Goal: Task Accomplishment & Management: Manage account settings

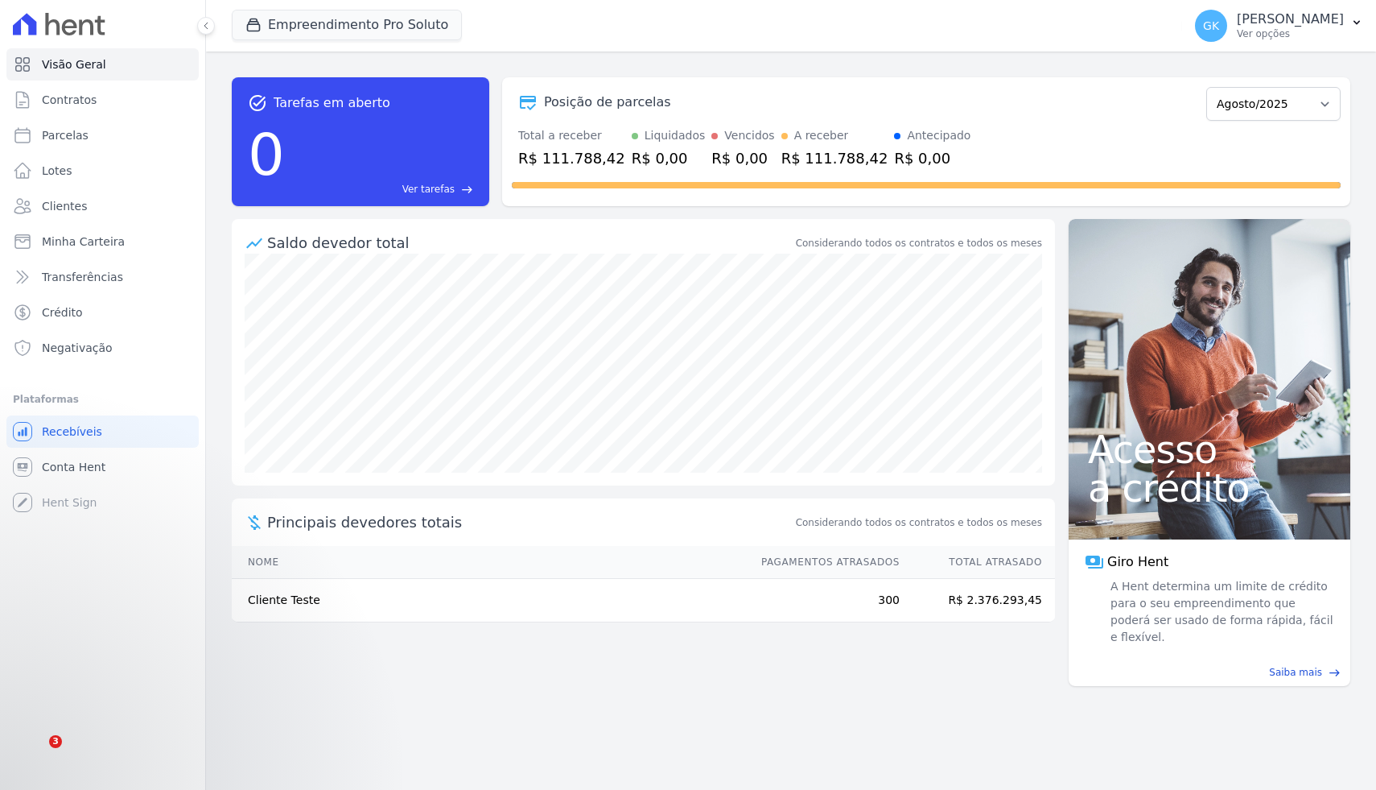
select select "08/2025"
click at [1250, 96] on select "Janeiro/2025 Fevereiro/2025 Março/2025 Abril/2025 Maio/2025 Junho/2025 Julho/20…" at bounding box center [1273, 104] width 134 height 34
click at [68, 314] on span "Crédito" at bounding box center [62, 312] width 41 height 16
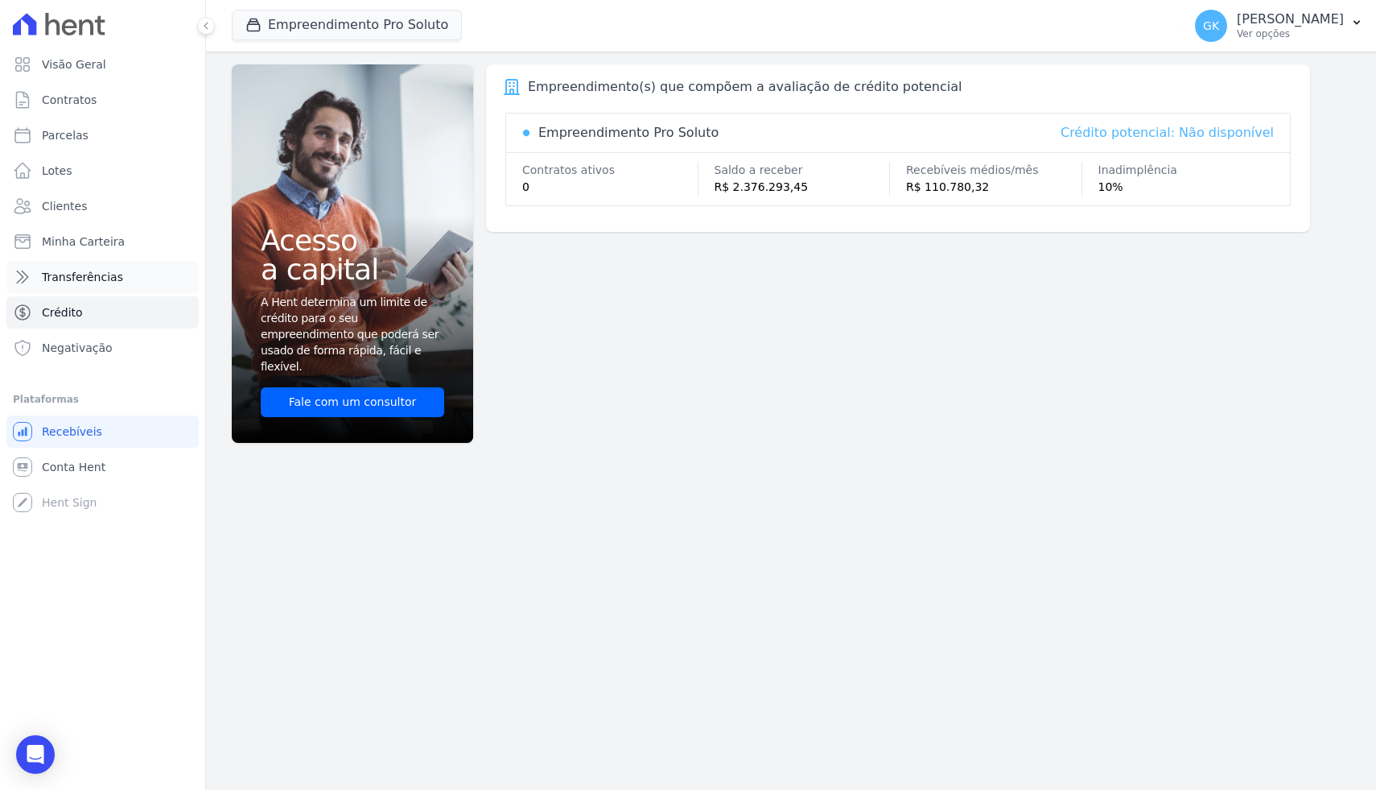
click at [68, 280] on span "Transferências" at bounding box center [82, 277] width 81 height 16
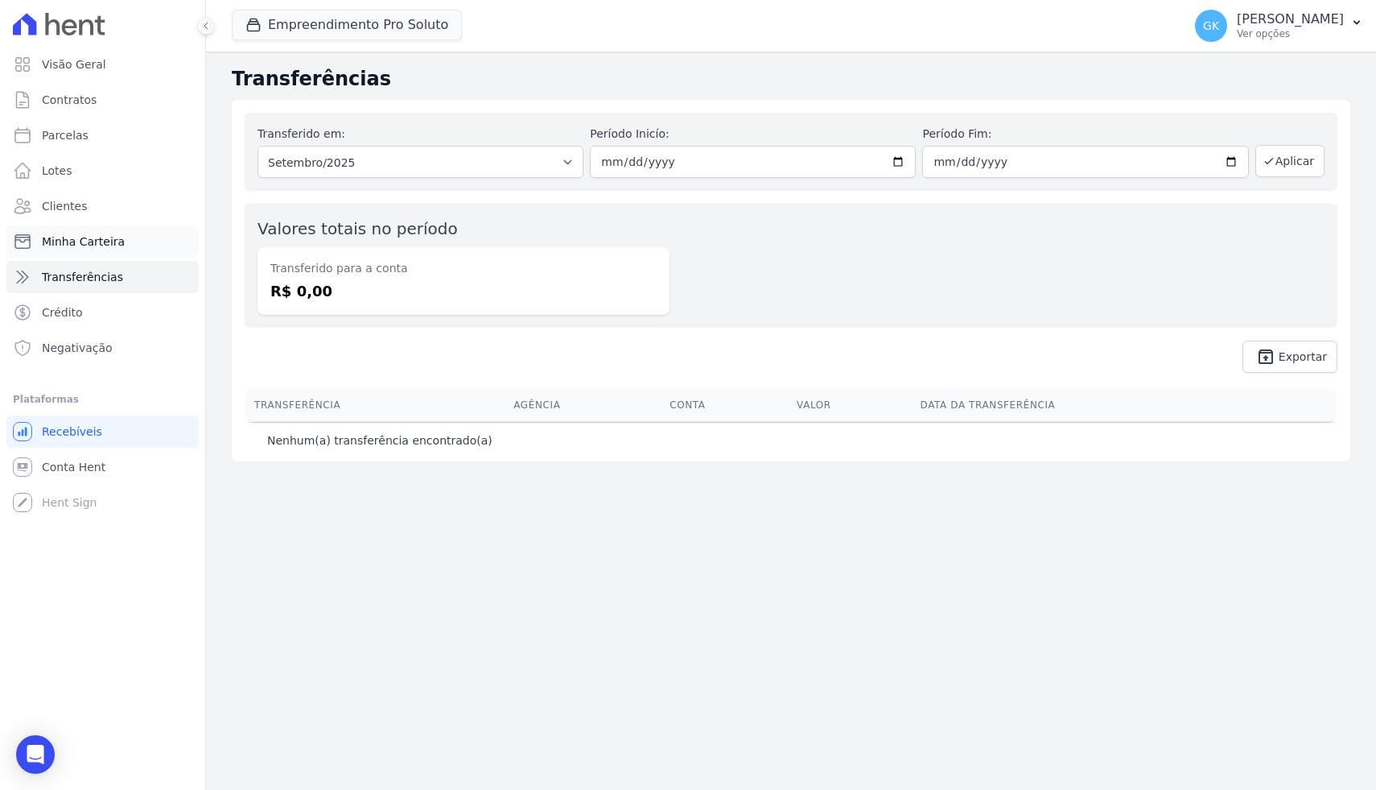
click at [142, 246] on link "Minha Carteira" at bounding box center [102, 241] width 192 height 32
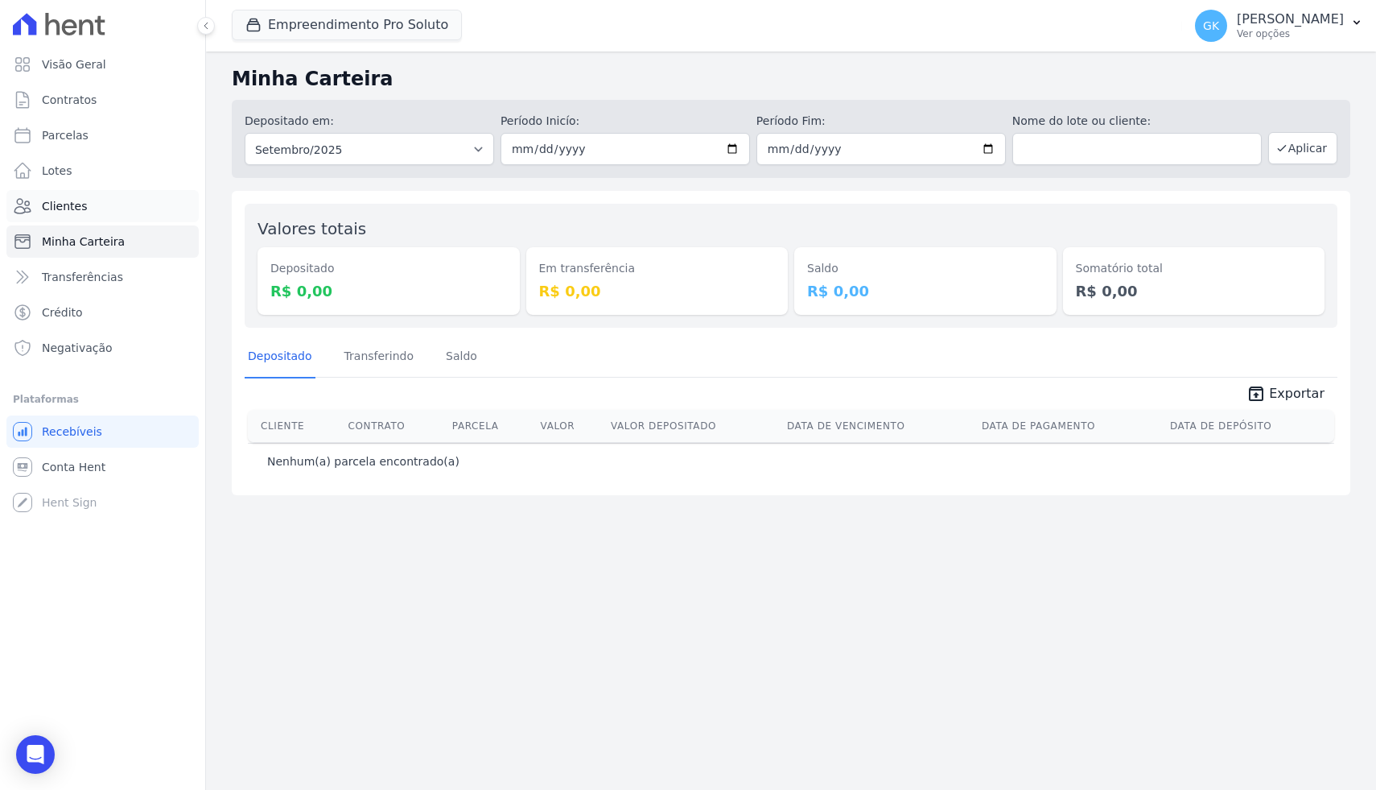
click at [114, 210] on link "Clientes" at bounding box center [102, 206] width 192 height 32
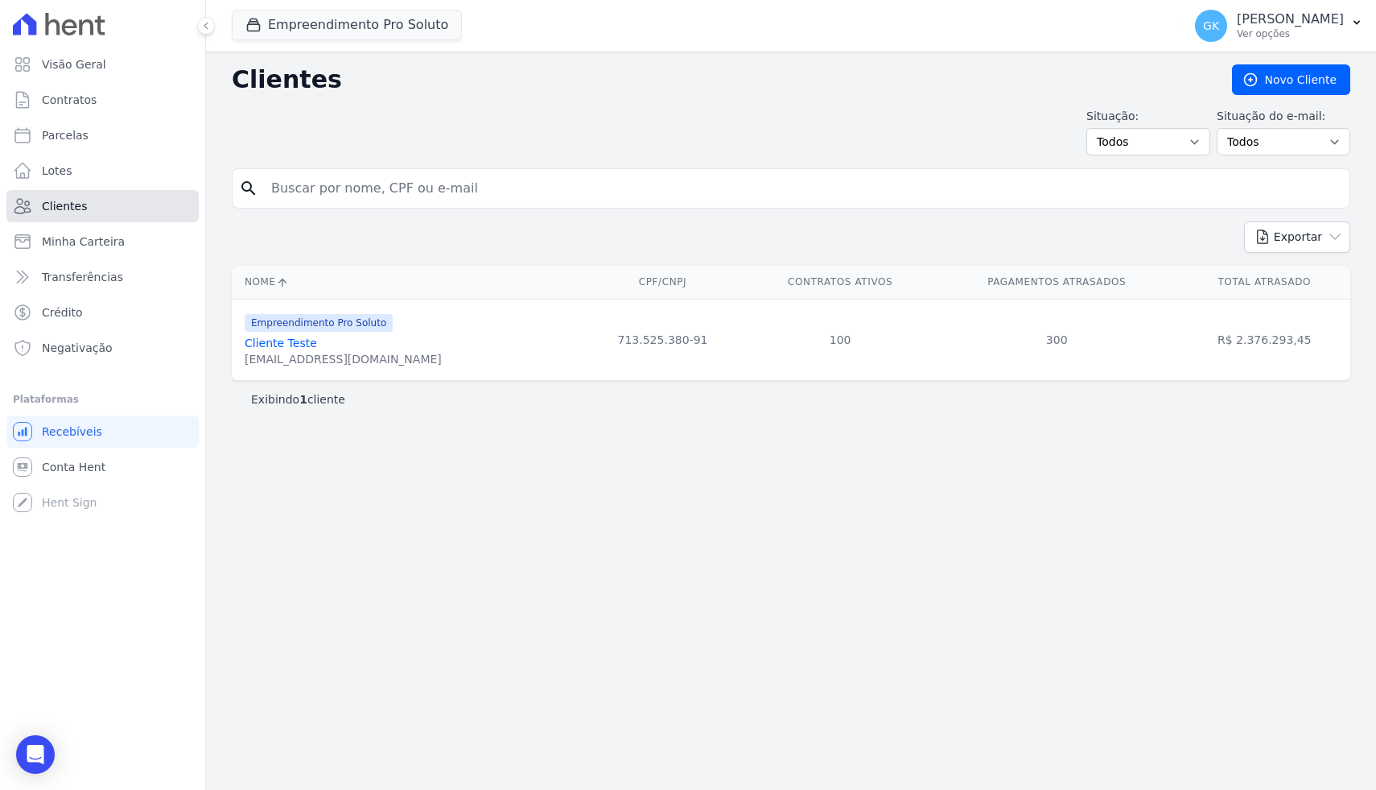
click at [91, 192] on link "Clientes" at bounding box center [102, 206] width 192 height 32
click at [90, 180] on link "Lotes" at bounding box center [102, 171] width 192 height 32
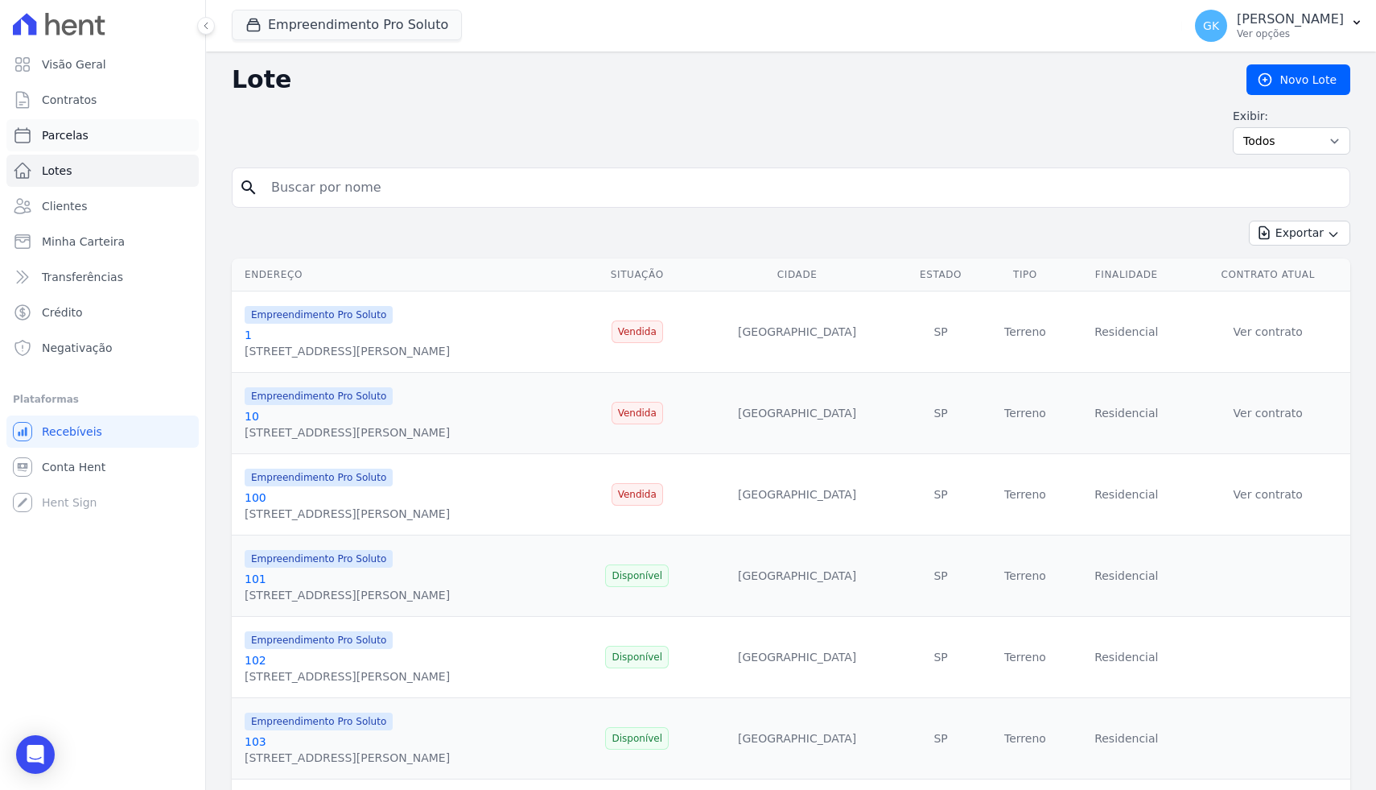
click at [61, 127] on span "Parcelas" at bounding box center [65, 135] width 47 height 16
select select
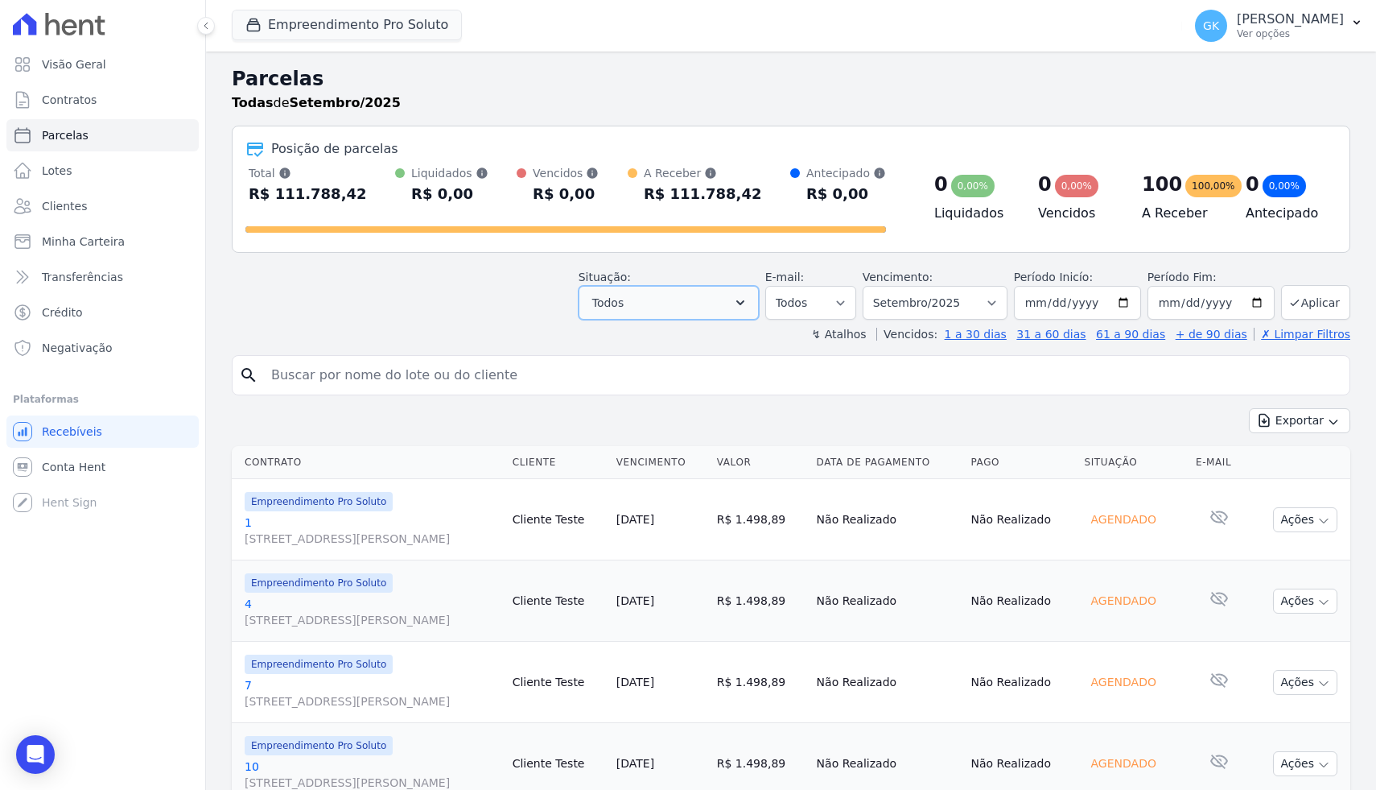
click at [728, 309] on button "Todos" at bounding box center [669, 303] width 180 height 34
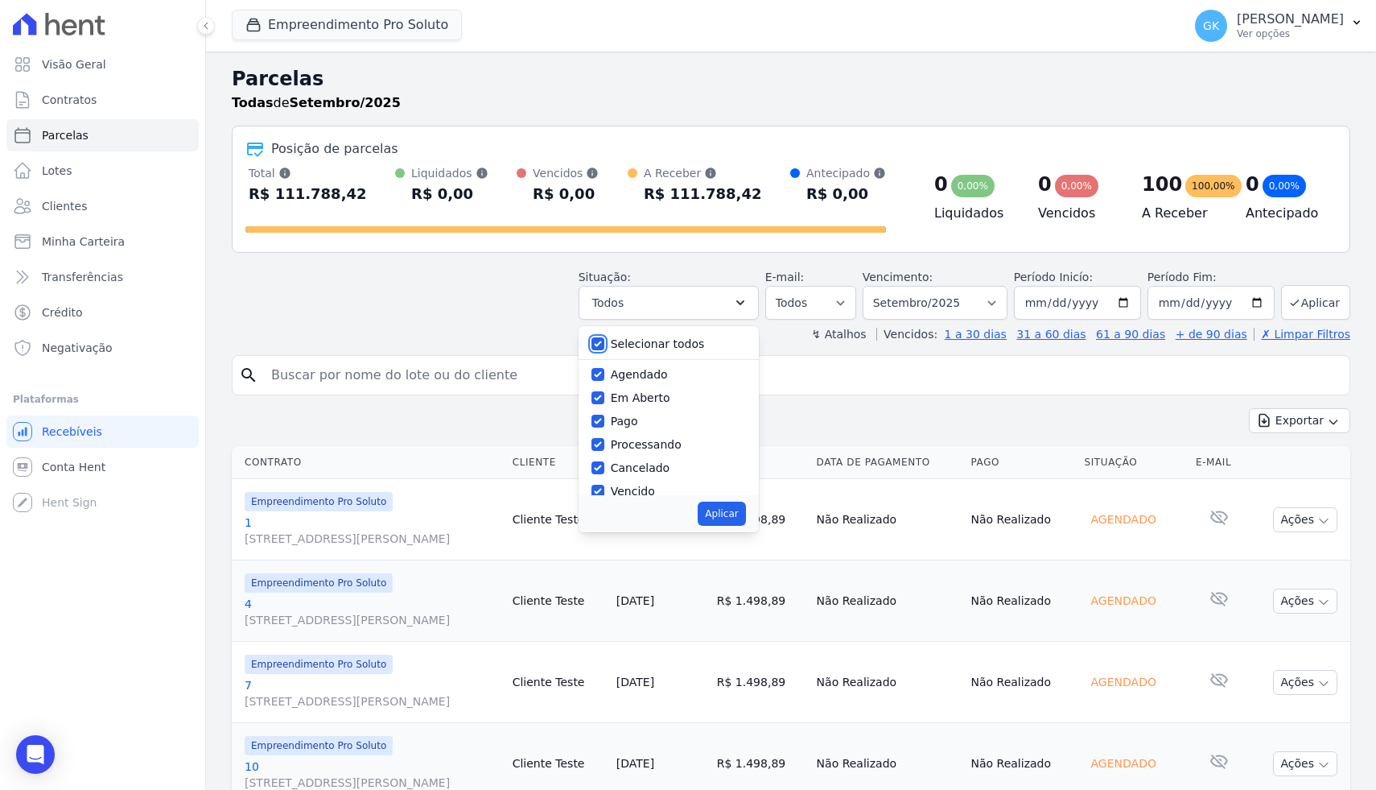
click at [604, 344] on input "Selecionar todos" at bounding box center [598, 343] width 13 height 13
checkbox input "false"
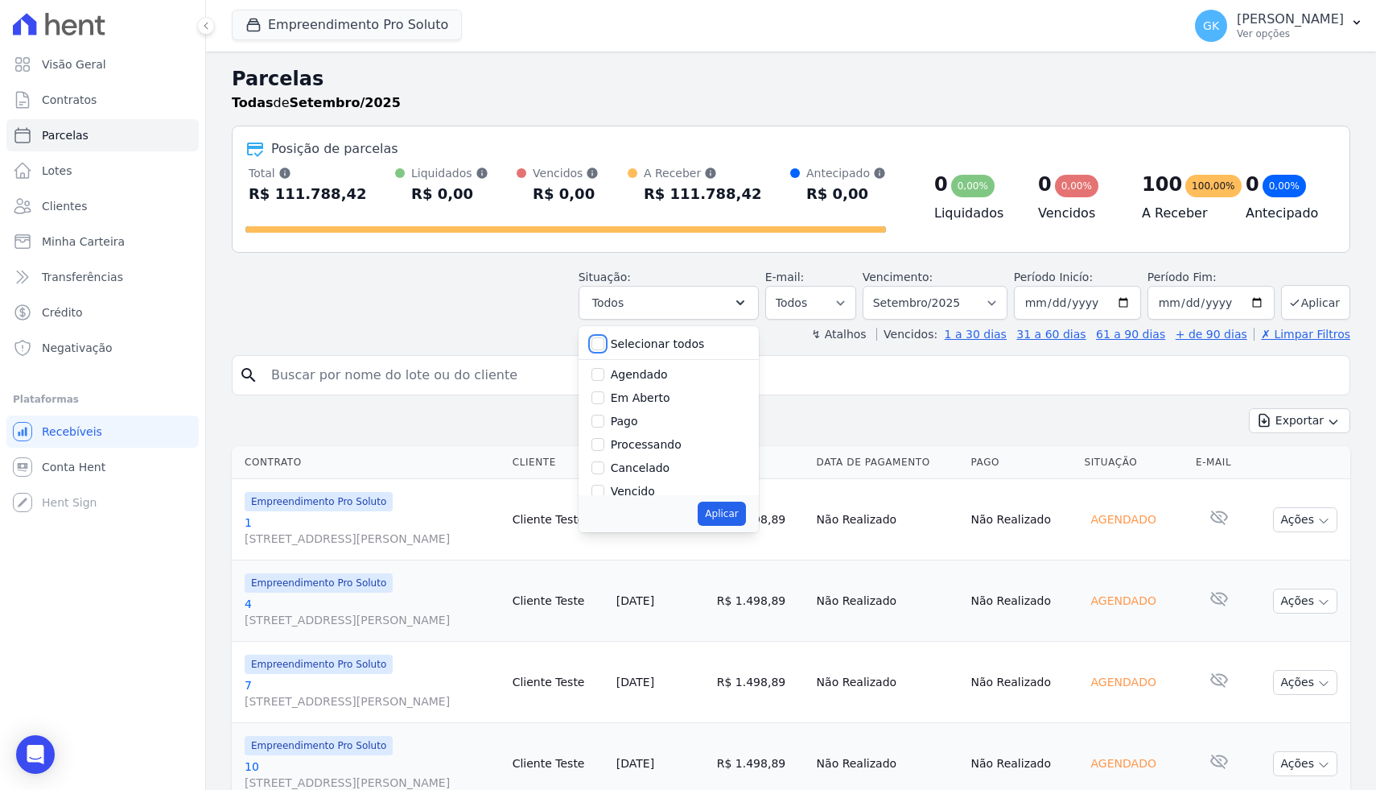
checkbox input "false"
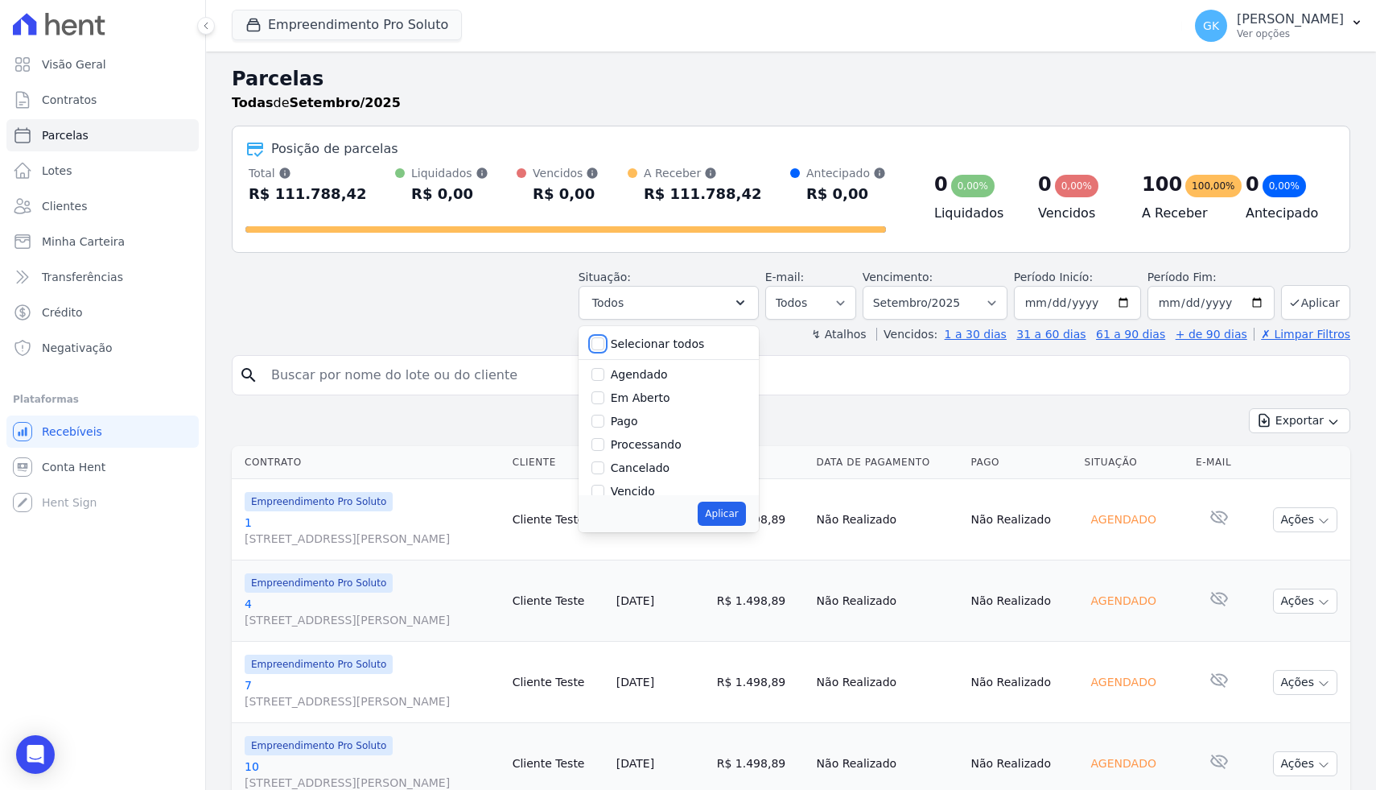
checkbox input "false"
click at [604, 393] on input "Em Aberto" at bounding box center [598, 397] width 13 height 13
checkbox input "true"
click at [732, 506] on button "Aplicar" at bounding box center [721, 513] width 47 height 24
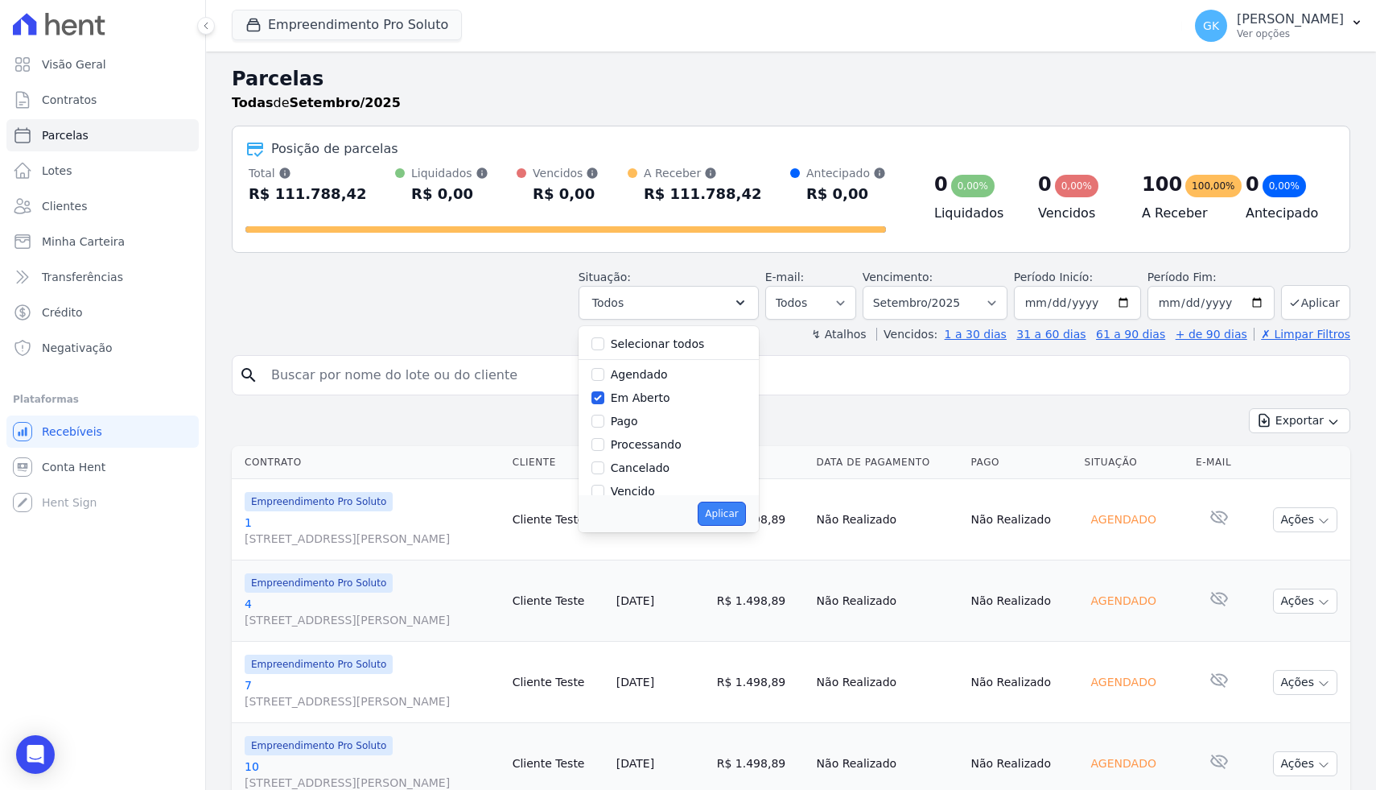
select select "pending"
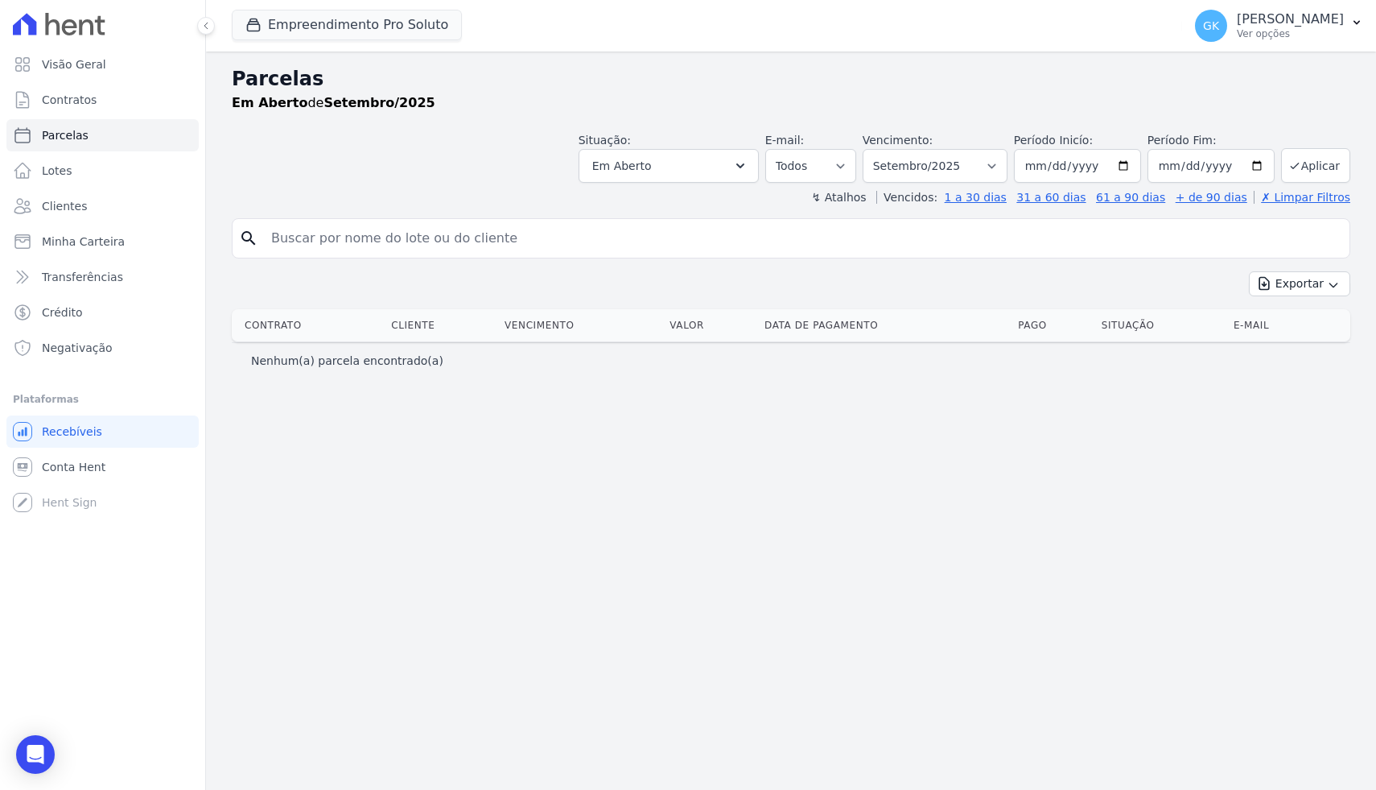
select select
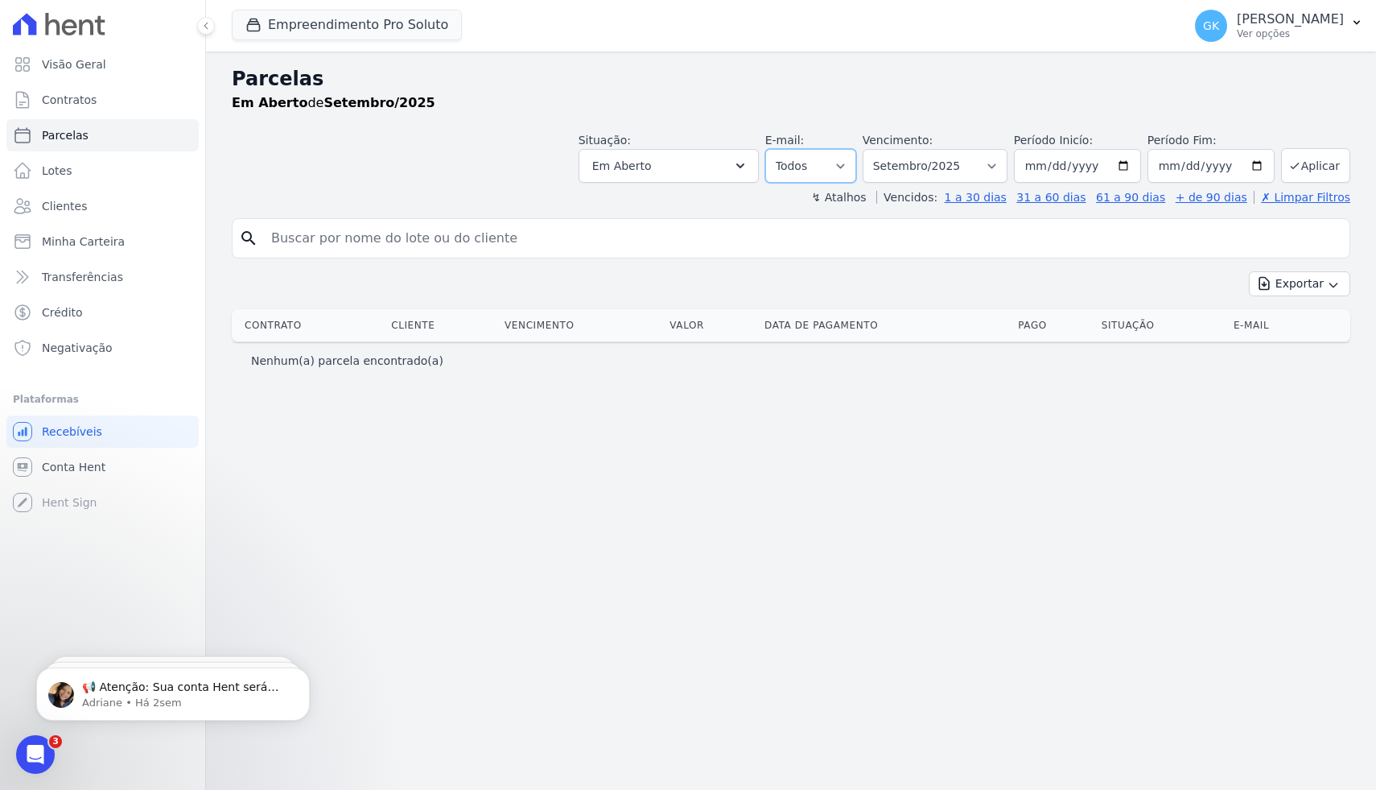
click at [856, 174] on select "Todos Lido Não-lido" at bounding box center [810, 166] width 91 height 34
click at [88, 102] on span "Contratos" at bounding box center [69, 100] width 55 height 16
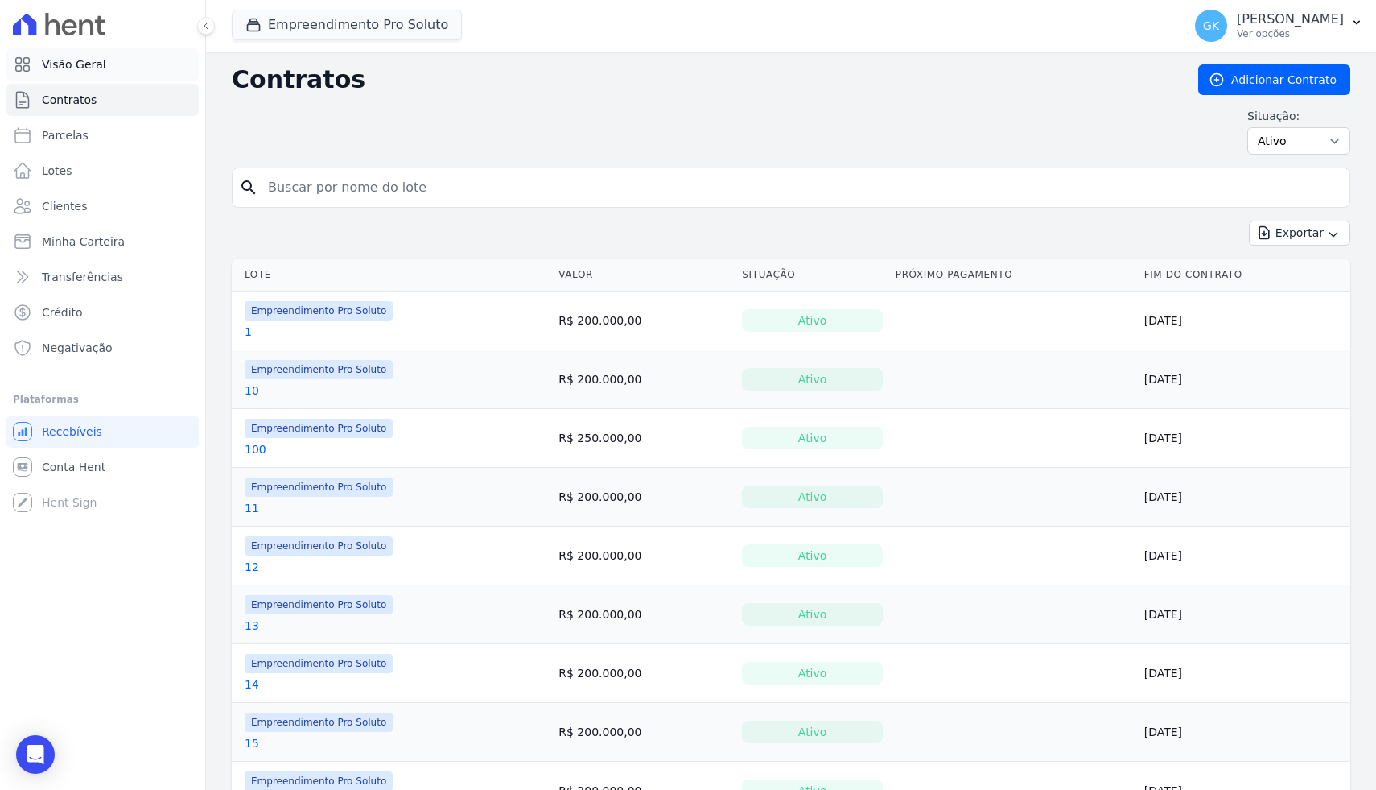
click at [99, 55] on link "Visão Geral" at bounding box center [102, 64] width 192 height 32
